Goal: Understand process/instructions: Learn how to perform a task or action

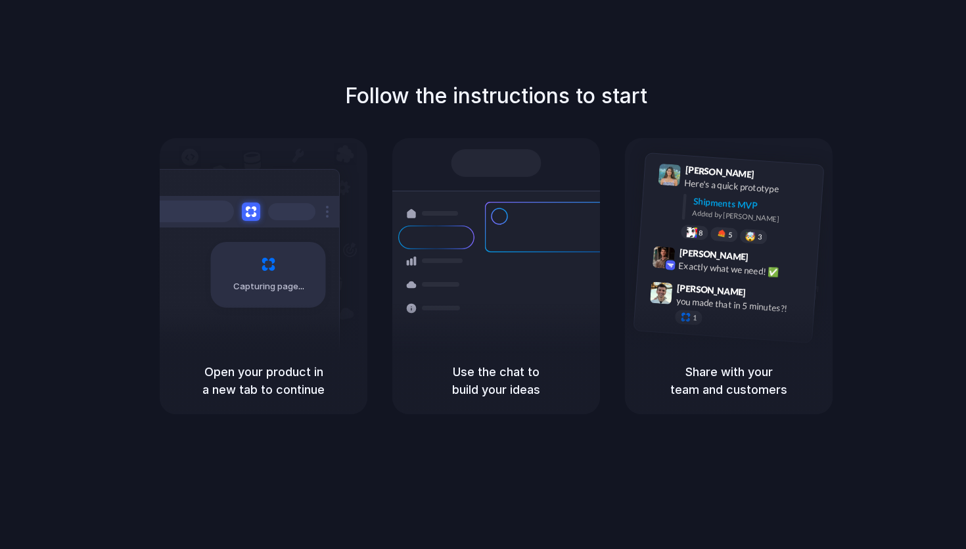
click at [240, 39] on div "Follow the instructions to start Capturing page Open your product in a new tab …" at bounding box center [496, 287] width 992 height 575
